Goal: Information Seeking & Learning: Learn about a topic

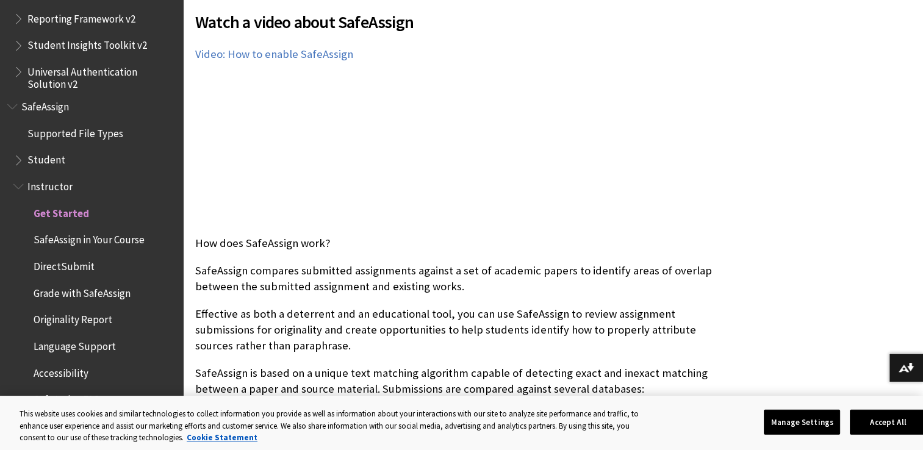
scroll to position [301, 0]
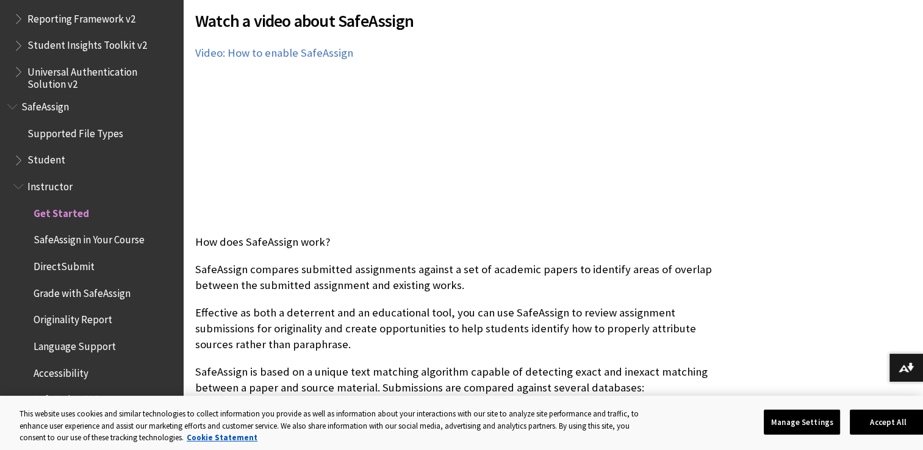
click at [63, 270] on span "DirectSubmit" at bounding box center [64, 264] width 61 height 16
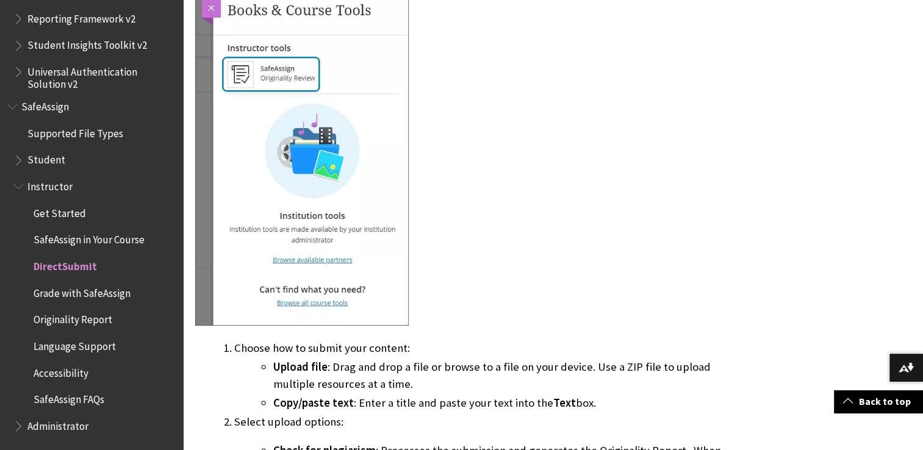
scroll to position [788, 0]
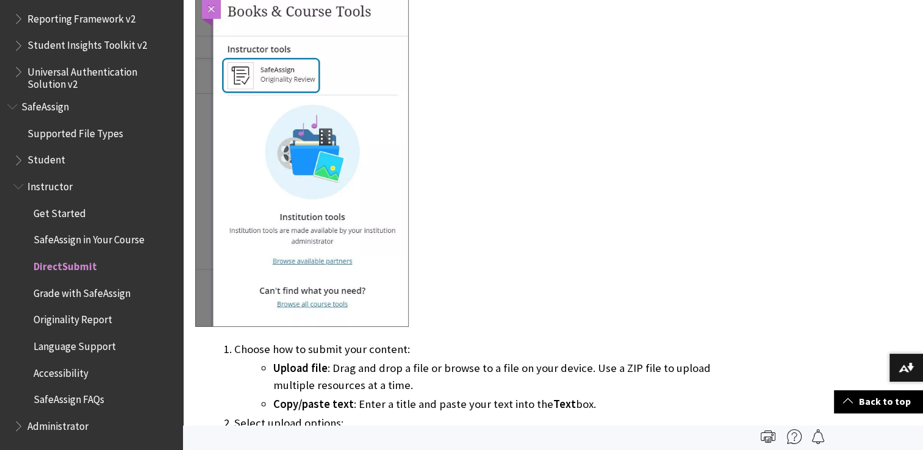
click at [88, 318] on span "Originality Report" at bounding box center [73, 318] width 79 height 16
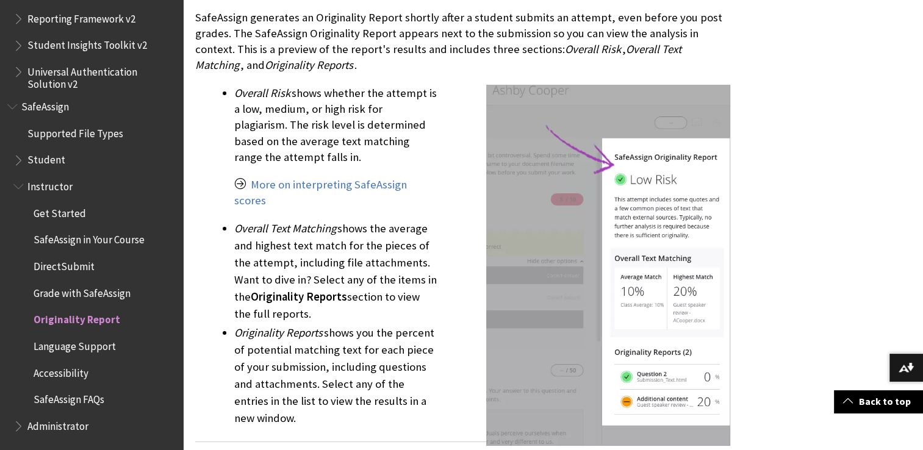
scroll to position [1443, 0]
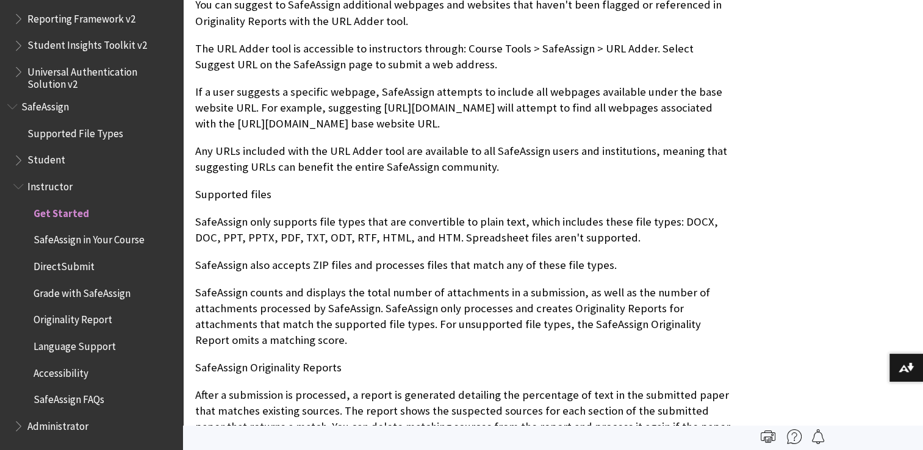
scroll to position [1122, 0]
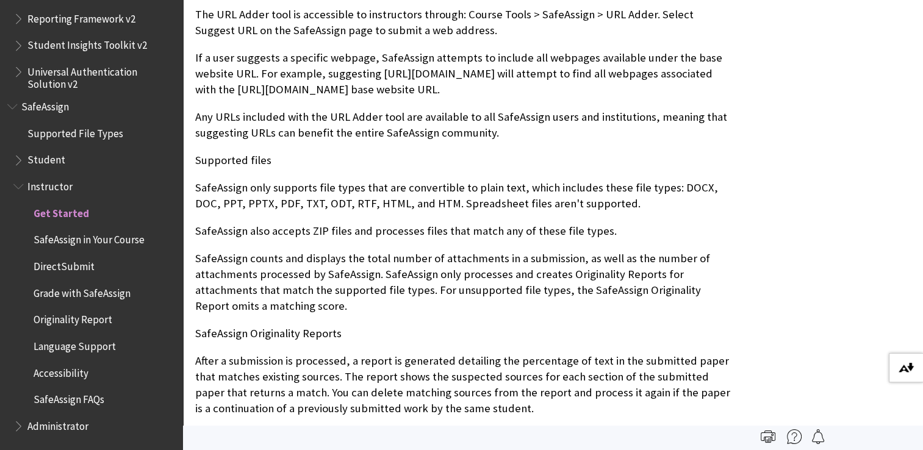
click at [905, 362] on button "Download alternative formats ..." at bounding box center [906, 367] width 34 height 29
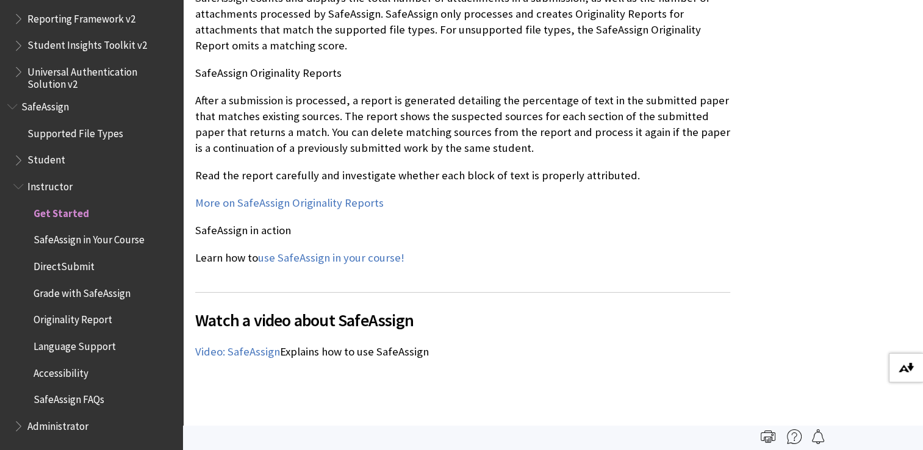
scroll to position [1393, 0]
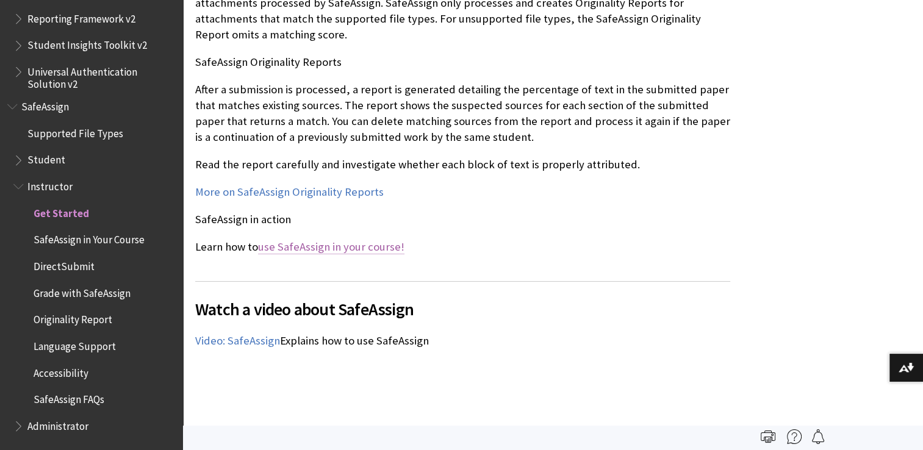
click at [366, 250] on link "use SafeAssign in your course!" at bounding box center [331, 247] width 146 height 15
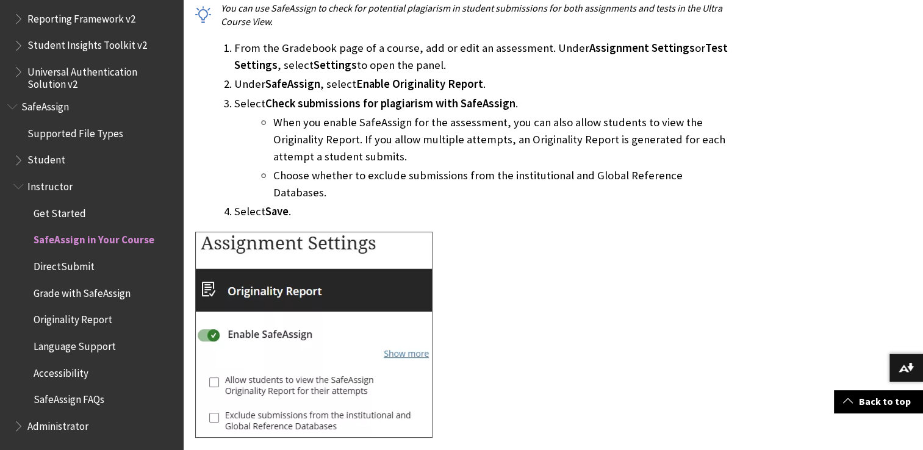
scroll to position [710, 0]
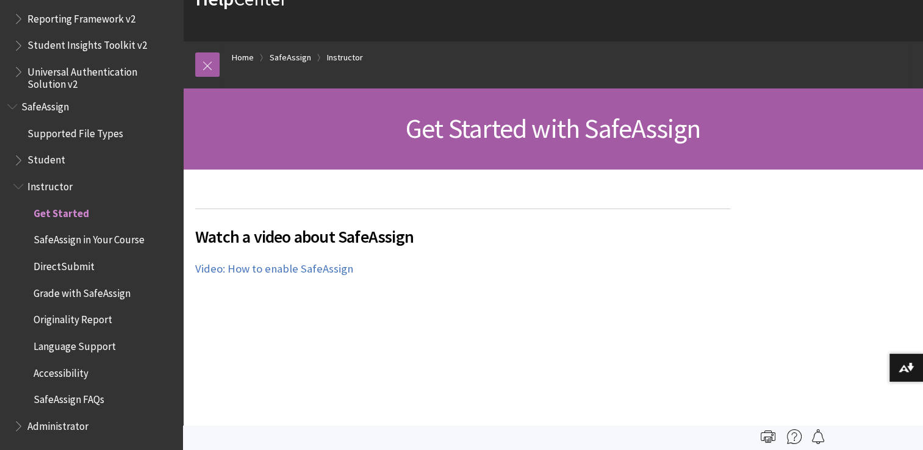
scroll to position [92, 0]
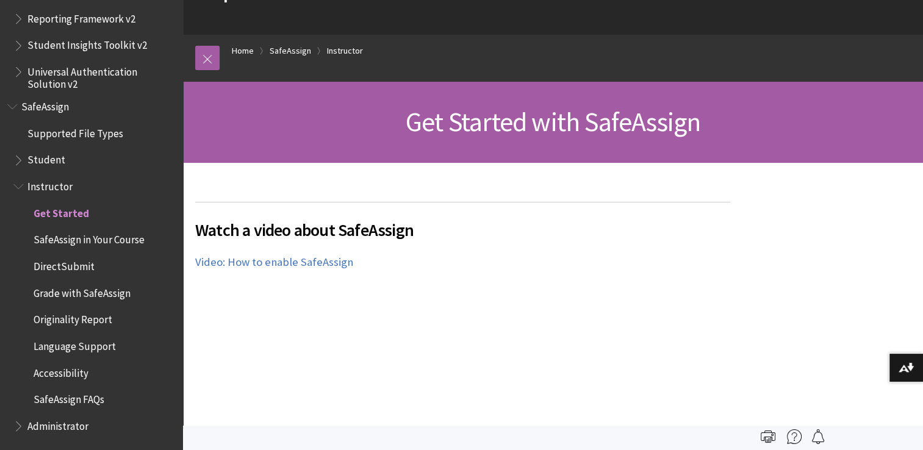
drag, startPoint x: 91, startPoint y: 322, endPoint x: 68, endPoint y: 319, distance: 23.4
click at [68, 319] on span "Originality Report" at bounding box center [73, 318] width 79 height 16
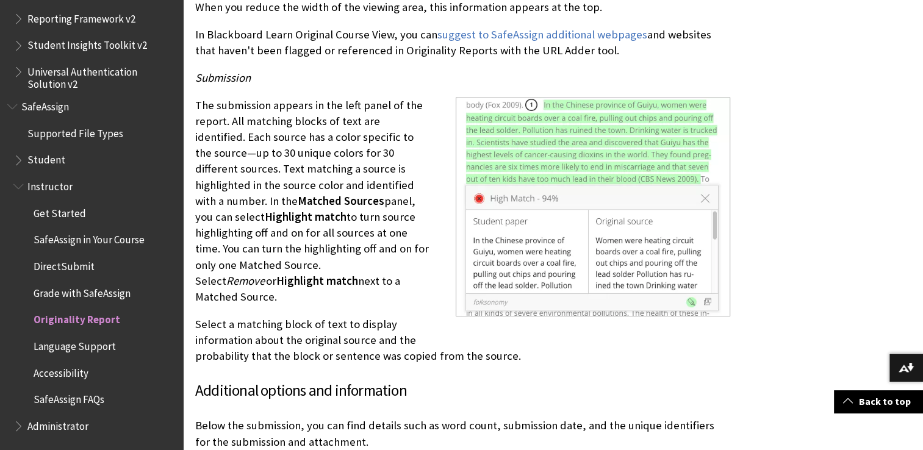
scroll to position [3013, 0]
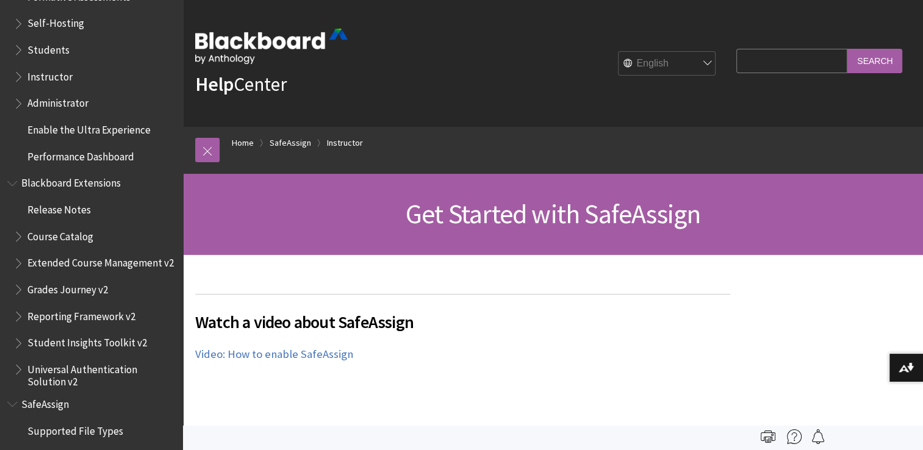
scroll to position [1459, 0]
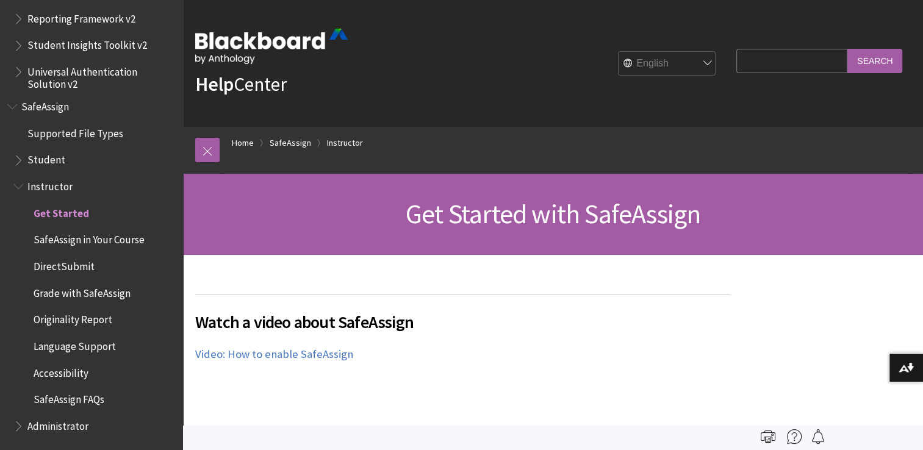
click at [90, 318] on span "Originality Report" at bounding box center [73, 318] width 79 height 16
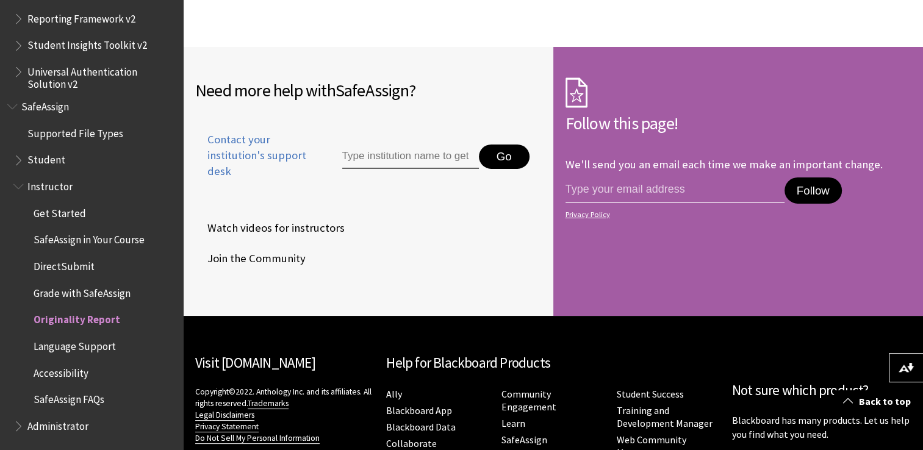
scroll to position [3955, 0]
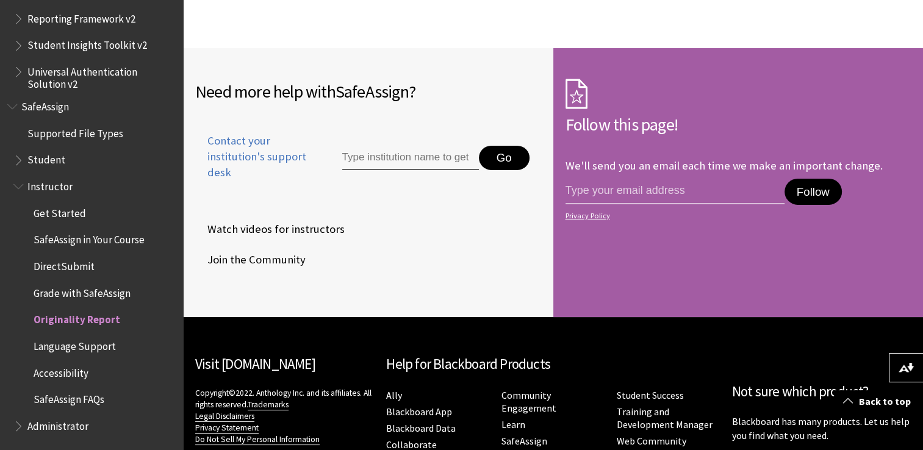
click at [30, 106] on span "SafeAssign" at bounding box center [45, 104] width 48 height 16
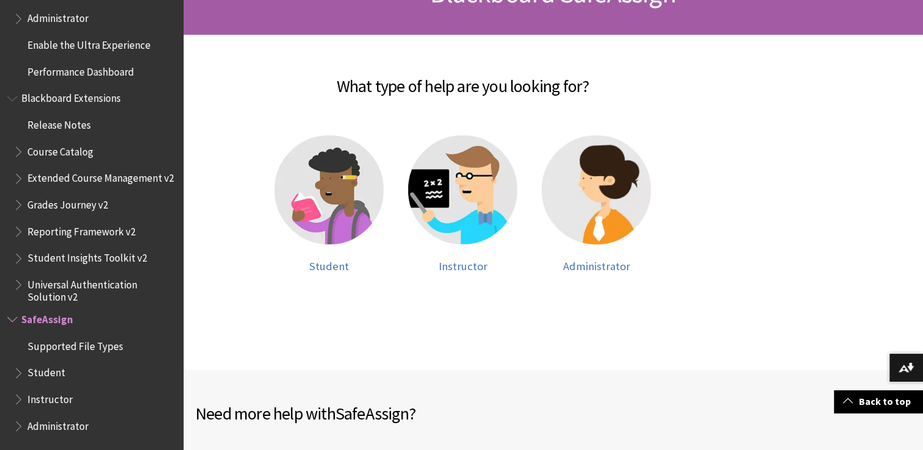
scroll to position [222, 0]
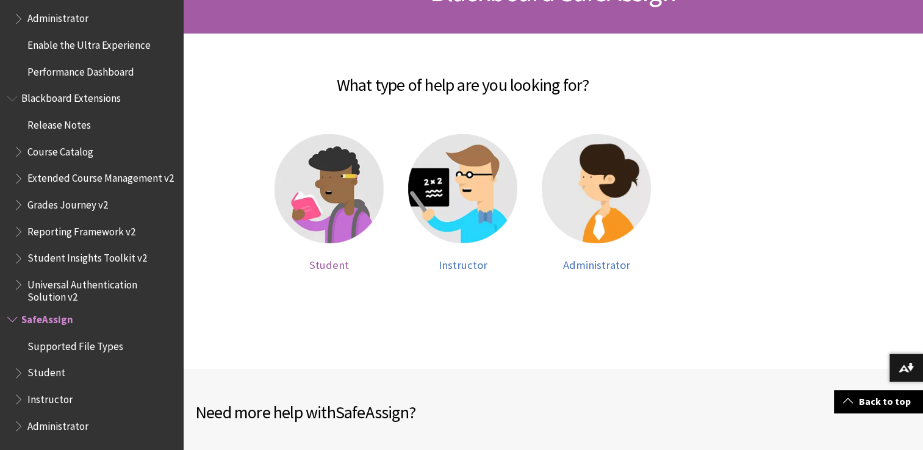
click at [307, 208] on img at bounding box center [328, 188] width 109 height 109
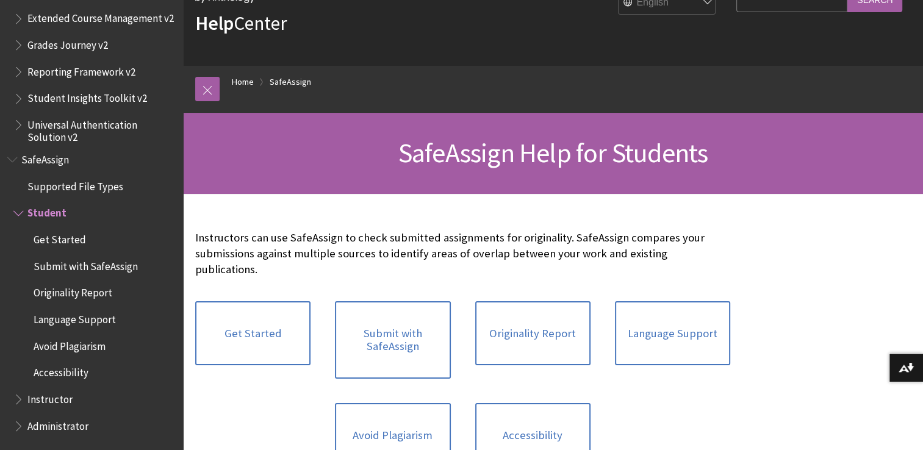
scroll to position [62, 0]
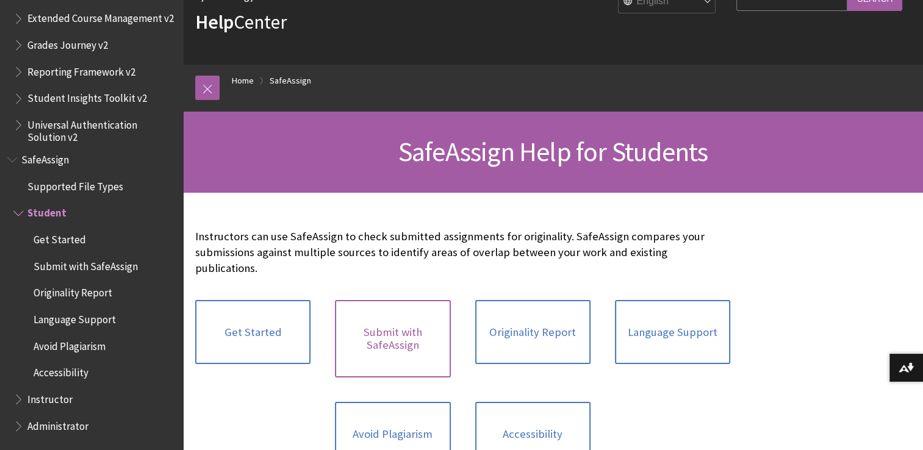
click at [368, 314] on link "Submit with SafeAssign" at bounding box center [392, 338] width 115 height 77
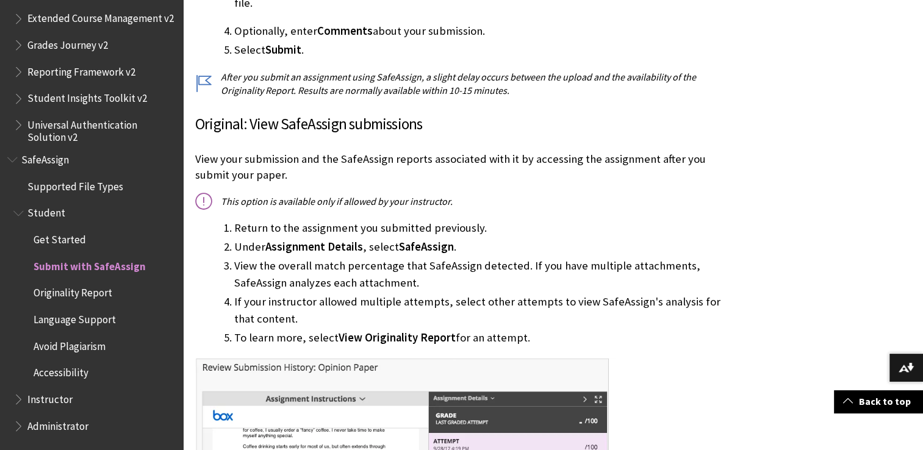
scroll to position [761, 0]
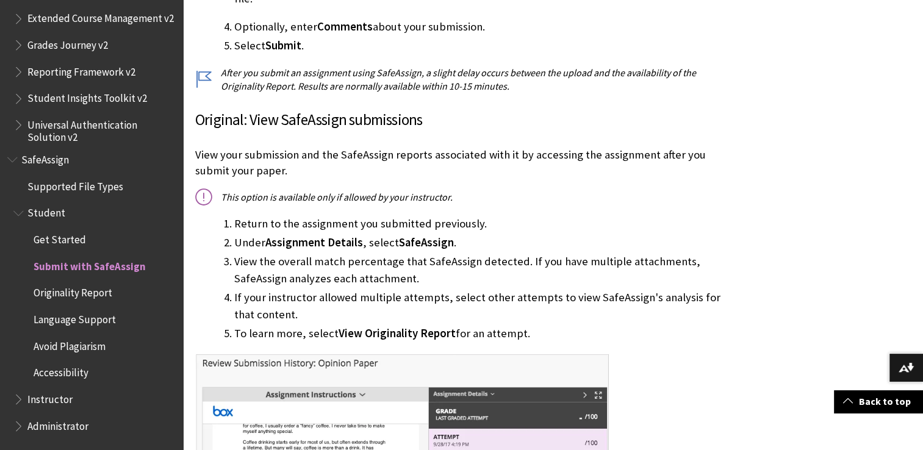
click at [356, 326] on span "View Originality Report" at bounding box center [397, 333] width 117 height 14
click at [68, 289] on span "Originality Report" at bounding box center [73, 291] width 79 height 16
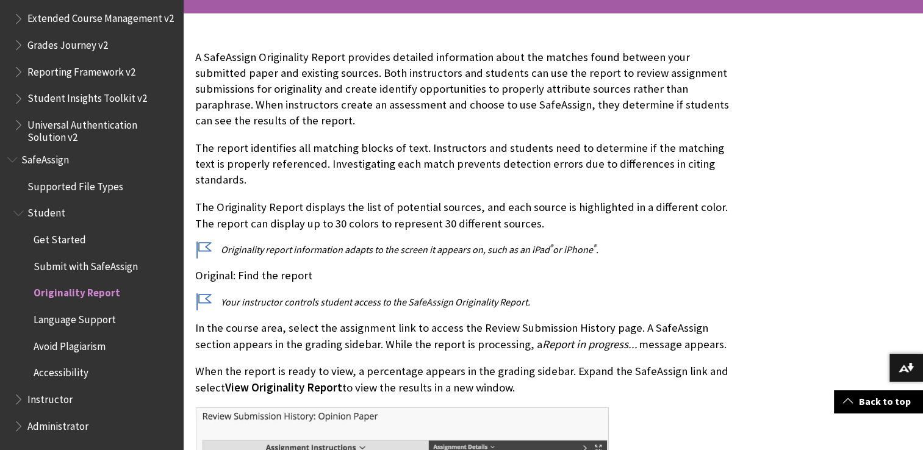
scroll to position [244, 0]
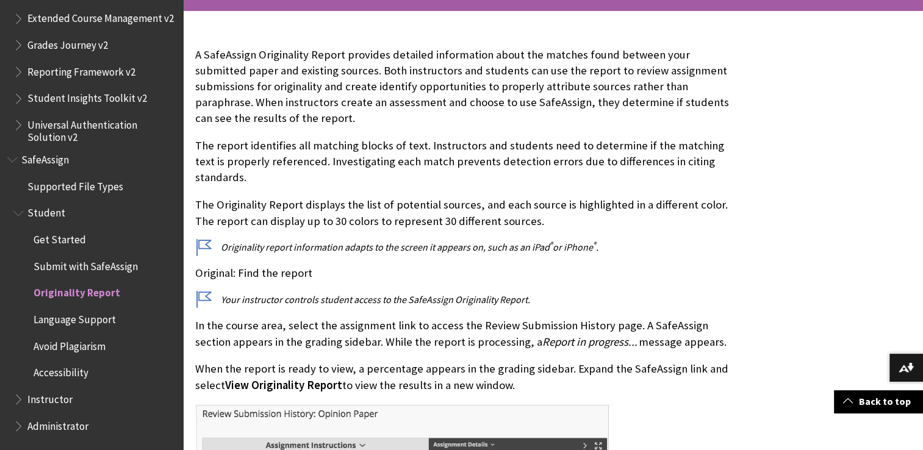
click at [204, 240] on p "Originality report information adapts to the screen it appears on, such as an i…" at bounding box center [462, 246] width 535 height 13
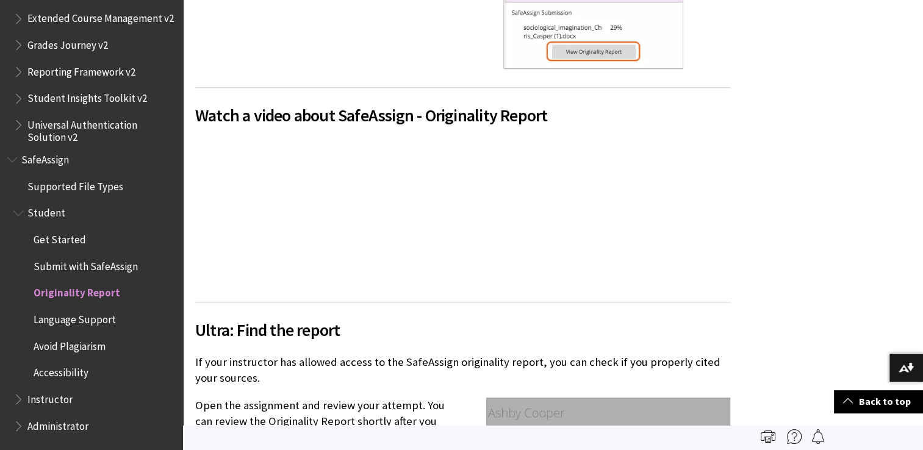
scroll to position [861, 0]
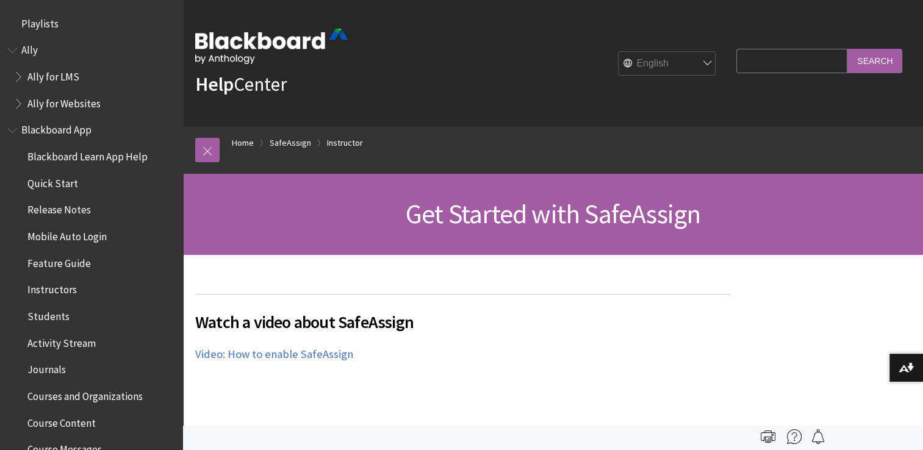
scroll to position [1459, 0]
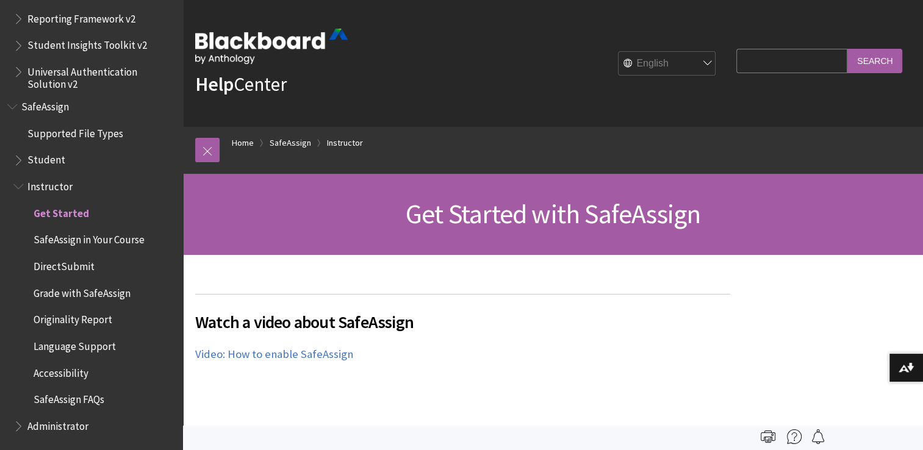
click at [744, 66] on input "Search Query" at bounding box center [791, 61] width 111 height 24
click at [847, 49] on input "Search" at bounding box center [874, 61] width 55 height 24
type input "repor"
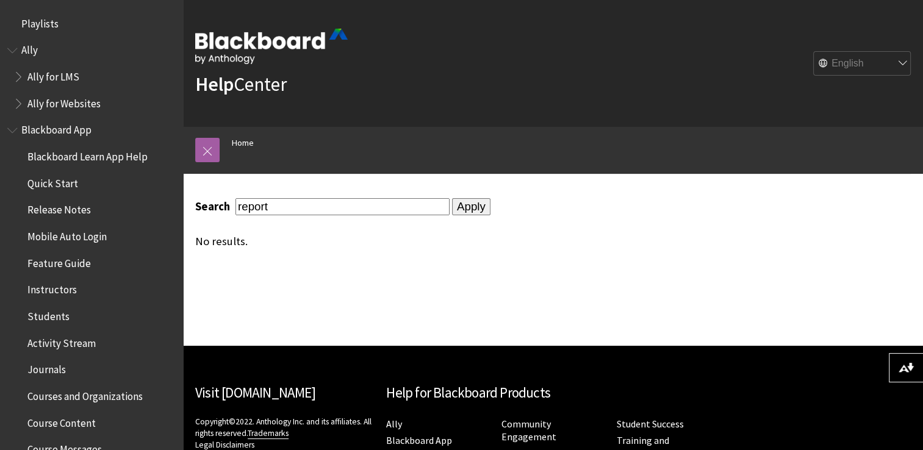
type input "report"
click at [452, 198] on input "Apply" at bounding box center [471, 206] width 38 height 17
click at [454, 201] on input "Apply" at bounding box center [471, 206] width 38 height 17
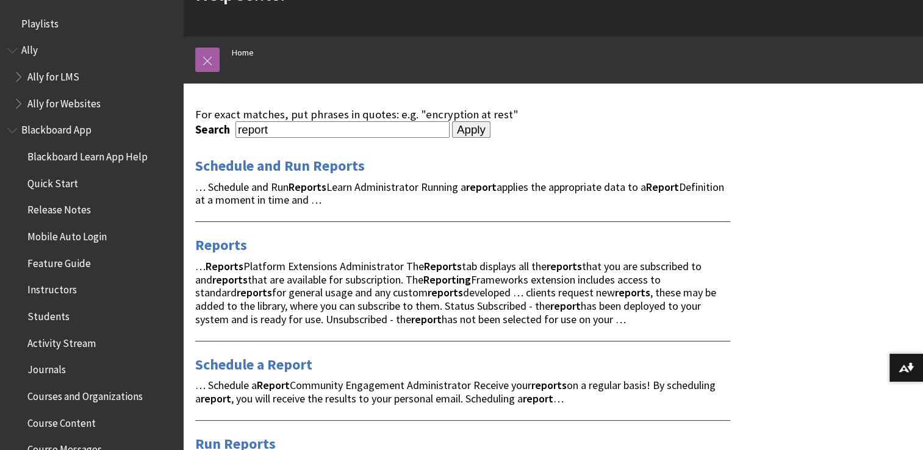
scroll to position [93, 0]
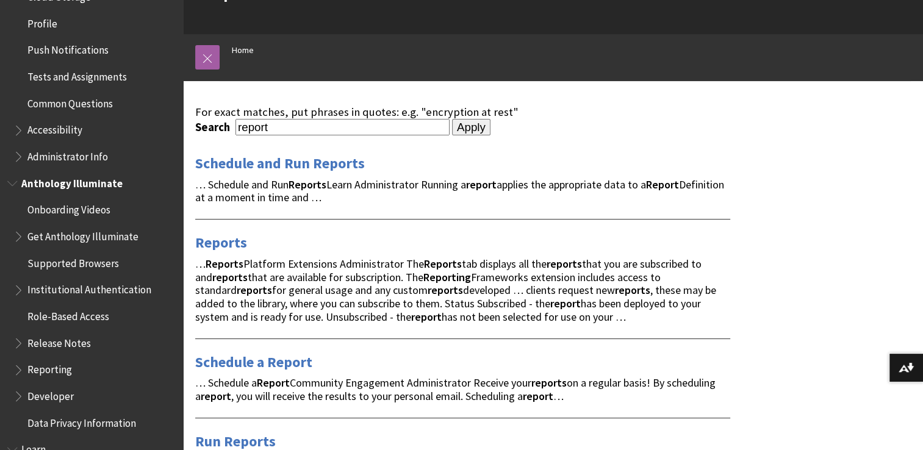
click at [62, 213] on span "Onboarding Videos" at bounding box center [68, 208] width 83 height 16
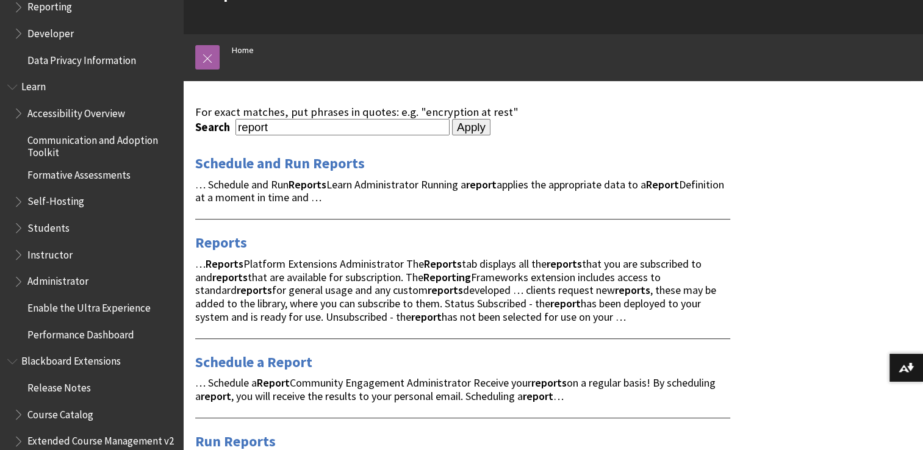
scroll to position [978, 0]
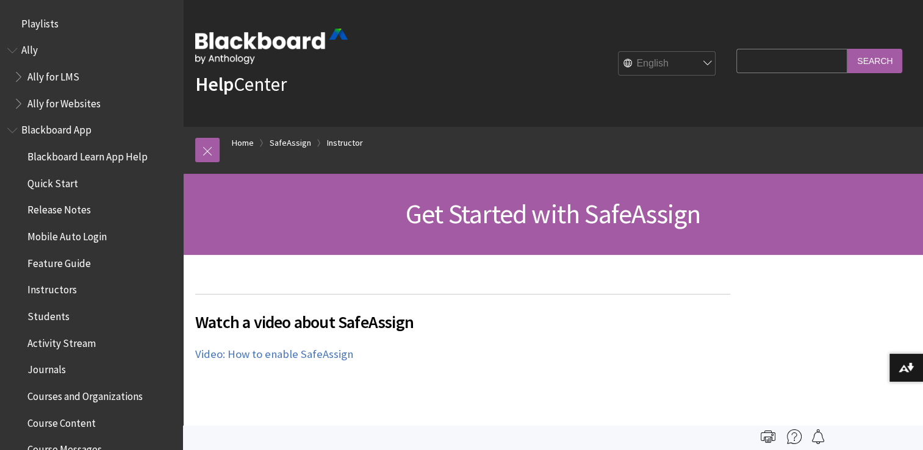
scroll to position [1459, 0]
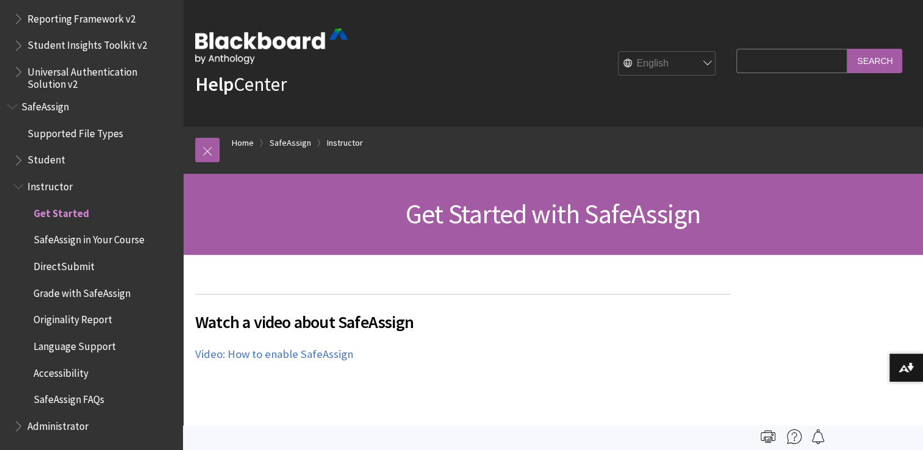
click at [57, 238] on span "SafeAssign in Your Course" at bounding box center [89, 238] width 111 height 16
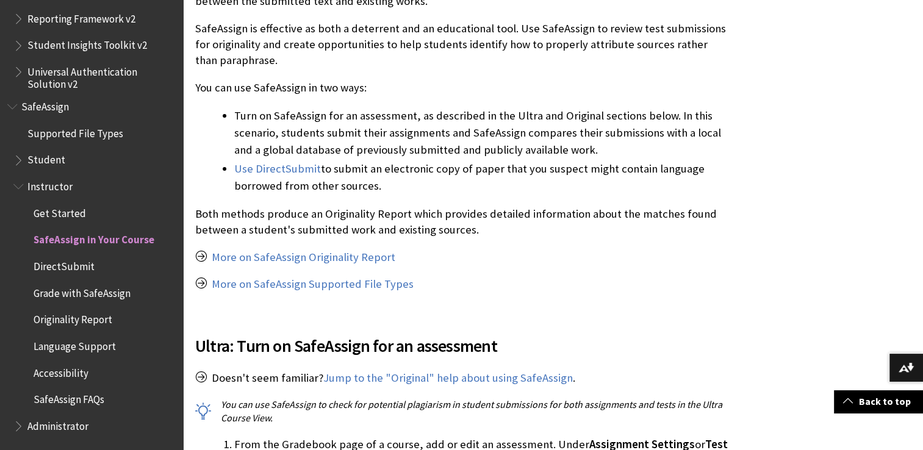
scroll to position [315, 0]
click at [95, 315] on span "Originality Report" at bounding box center [73, 318] width 79 height 16
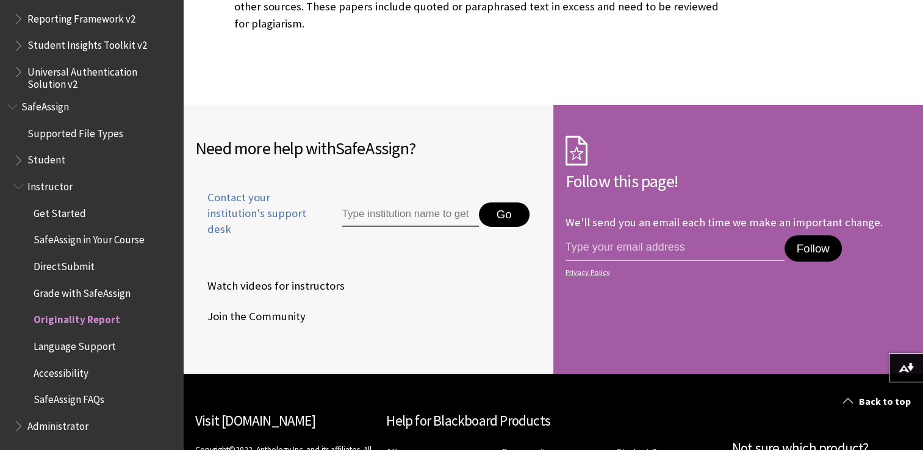
scroll to position [3901, 0]
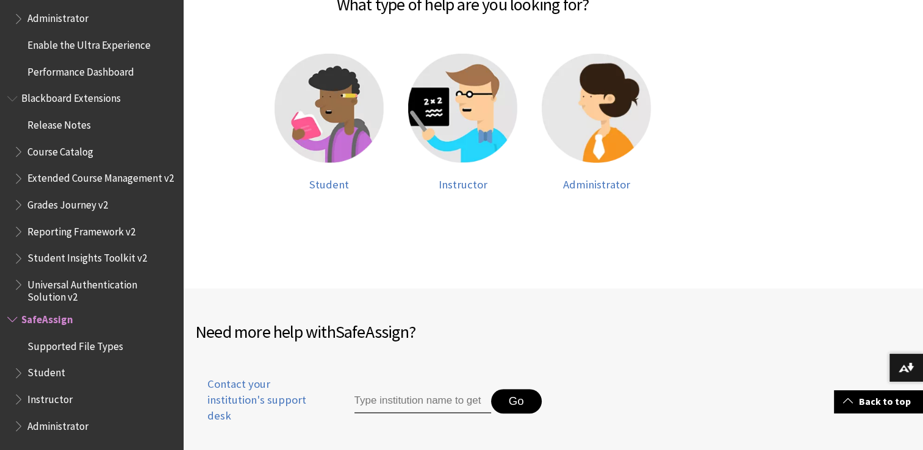
scroll to position [304, 0]
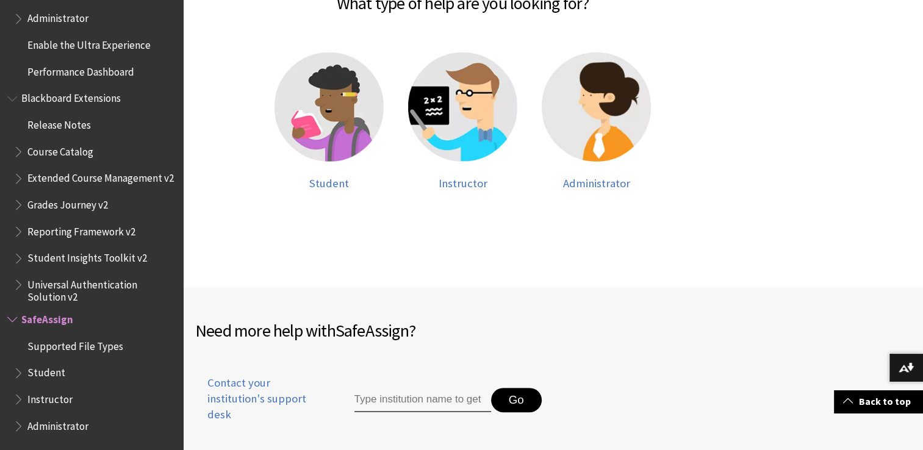
click at [62, 377] on span "Student" at bounding box center [94, 373] width 162 height 21
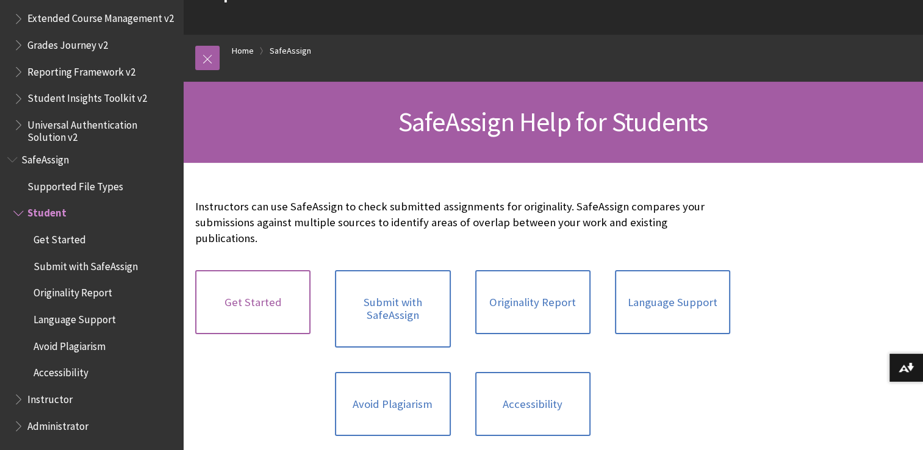
scroll to position [93, 0]
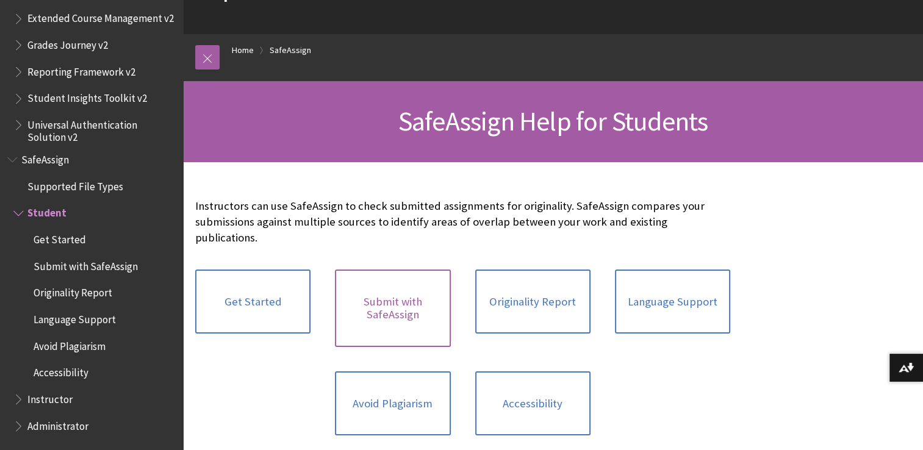
click at [359, 298] on link "Submit with SafeAssign" at bounding box center [392, 308] width 115 height 77
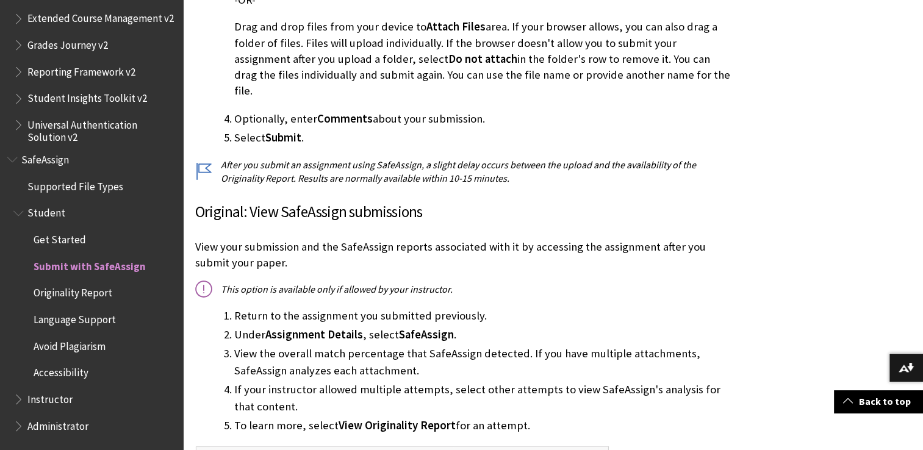
scroll to position [670, 0]
